Goal: Check status: Check status

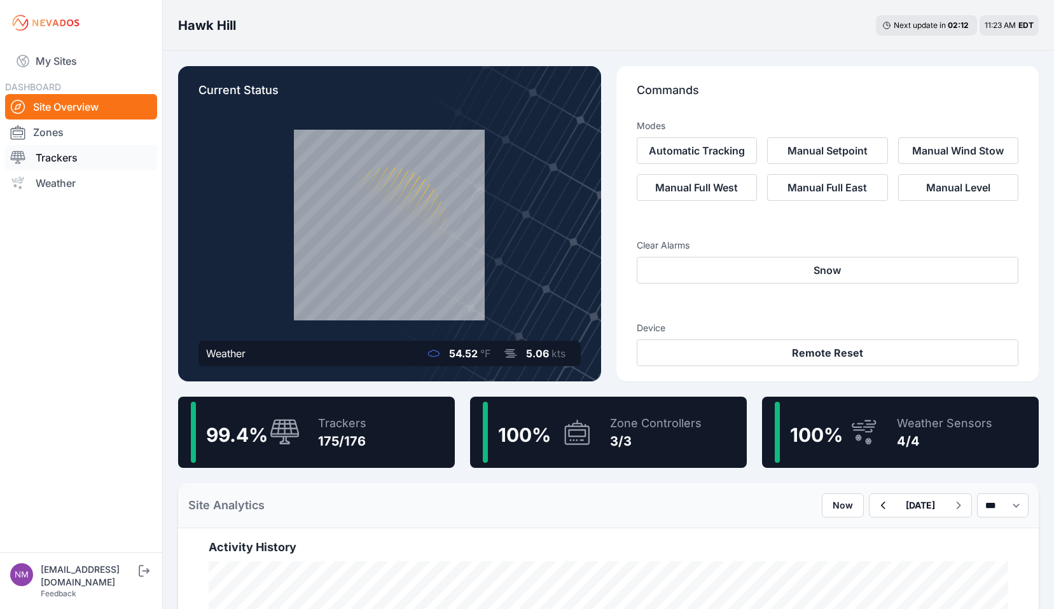
click at [58, 158] on link "Trackers" at bounding box center [81, 157] width 152 height 25
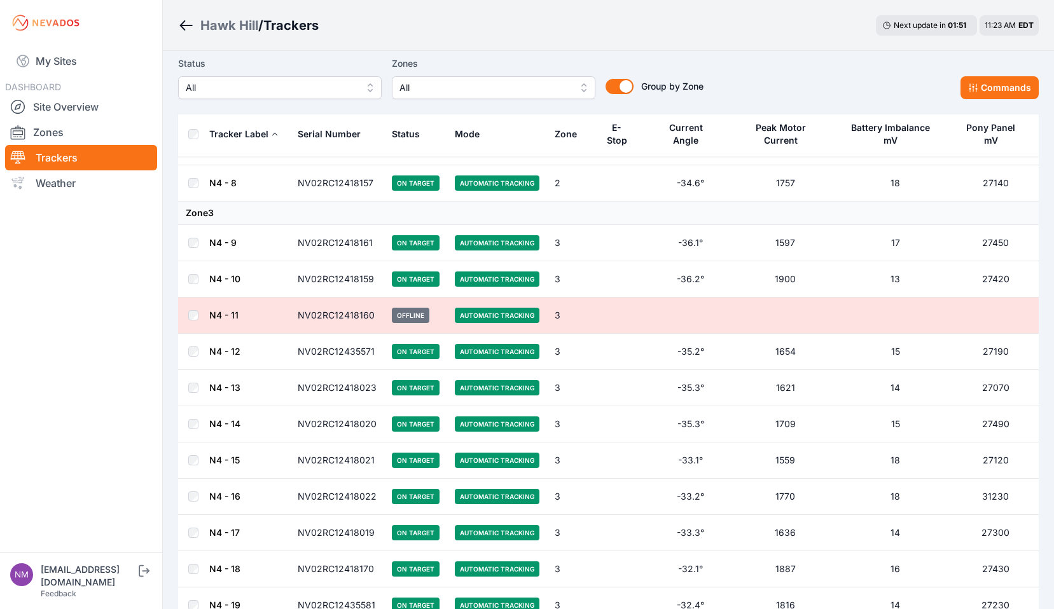
scroll to position [4388, 0]
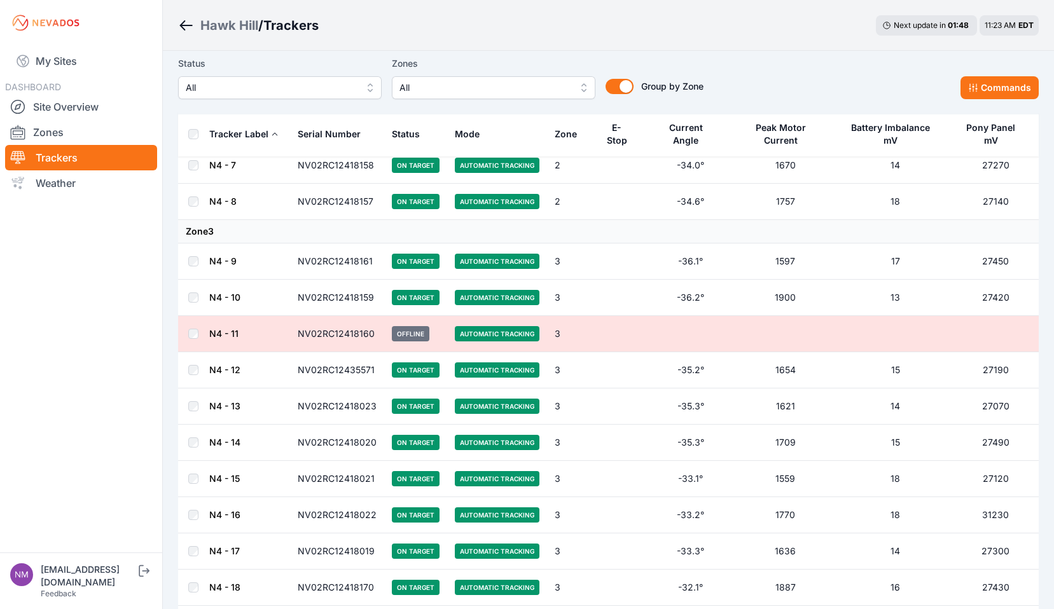
click at [222, 329] on link "N4 - 11" at bounding box center [223, 333] width 29 height 11
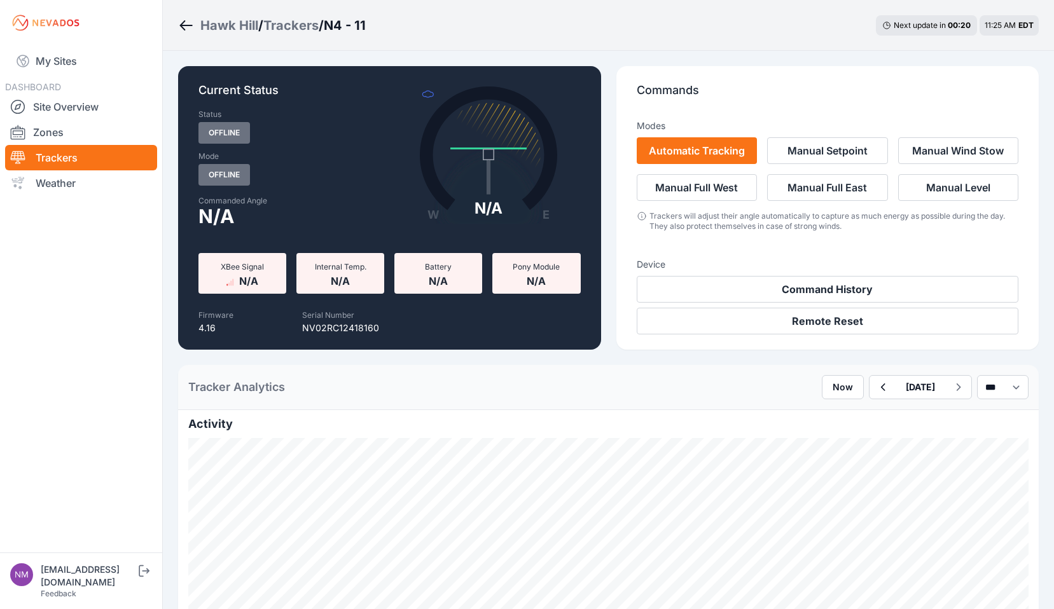
click at [294, 28] on div "Trackers" at bounding box center [290, 26] width 55 height 18
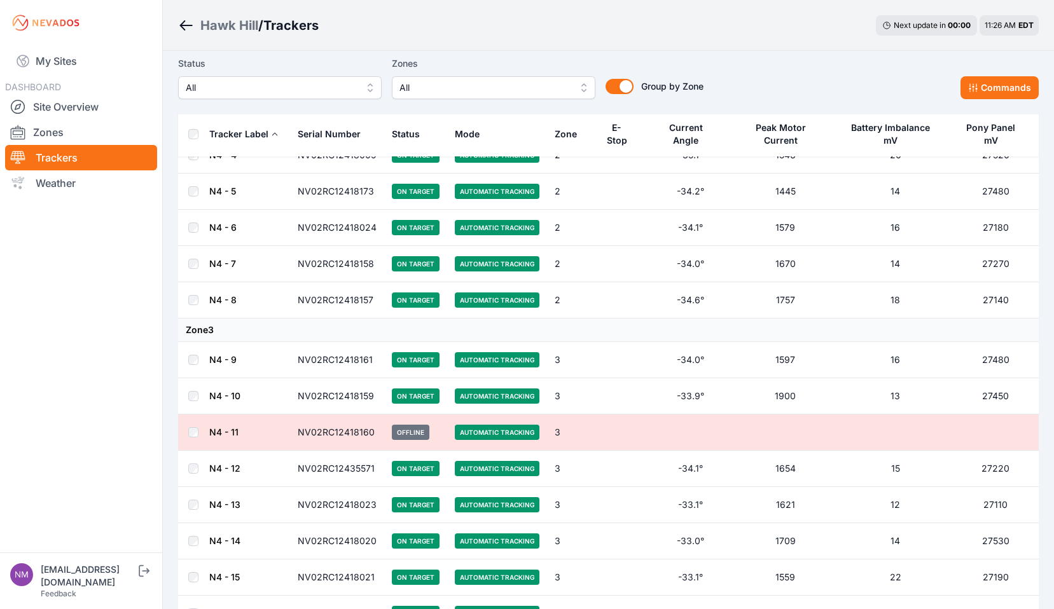
scroll to position [4300, 0]
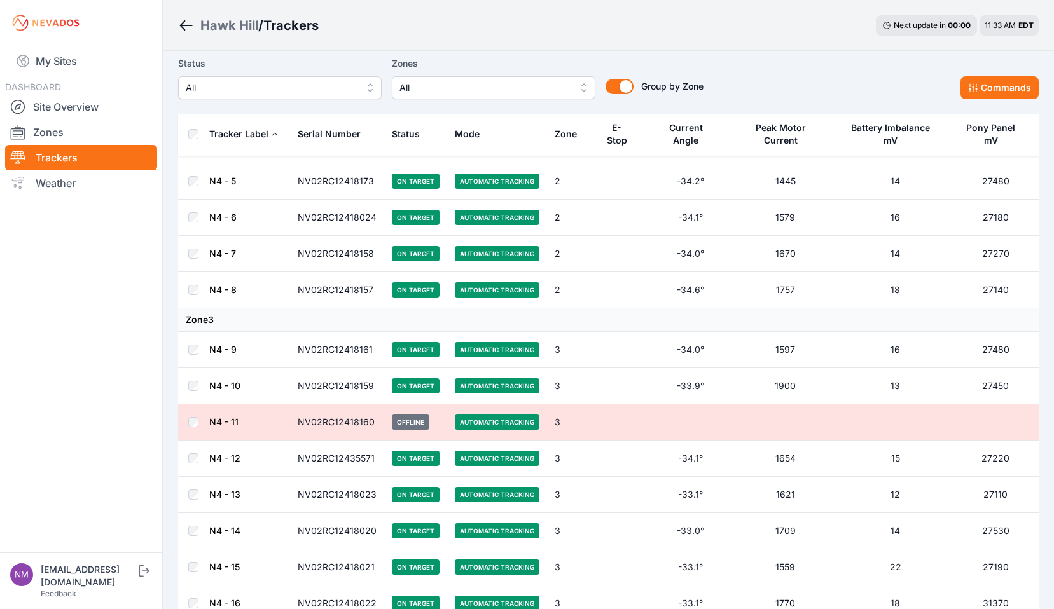
click at [224, 22] on div "Hawk Hill" at bounding box center [229, 26] width 58 height 18
